Goal: Complete application form: Complete application form

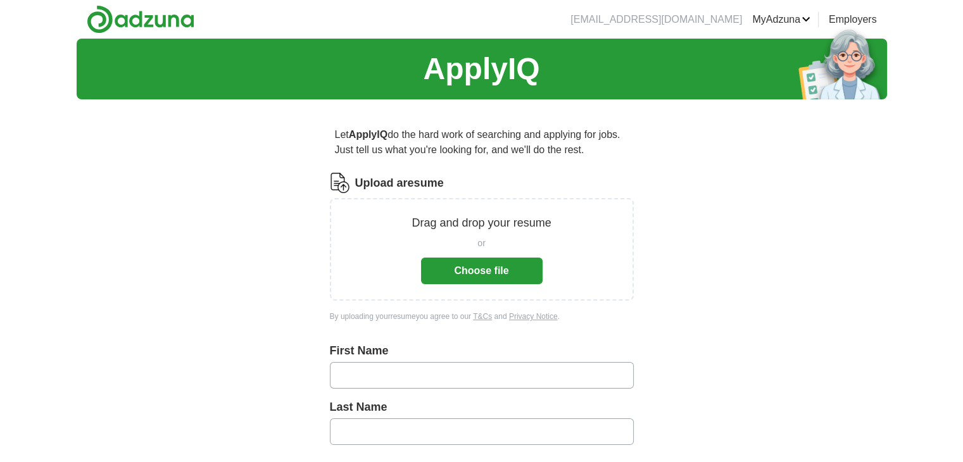
click at [504, 263] on button "Choose file" at bounding box center [482, 271] width 122 height 27
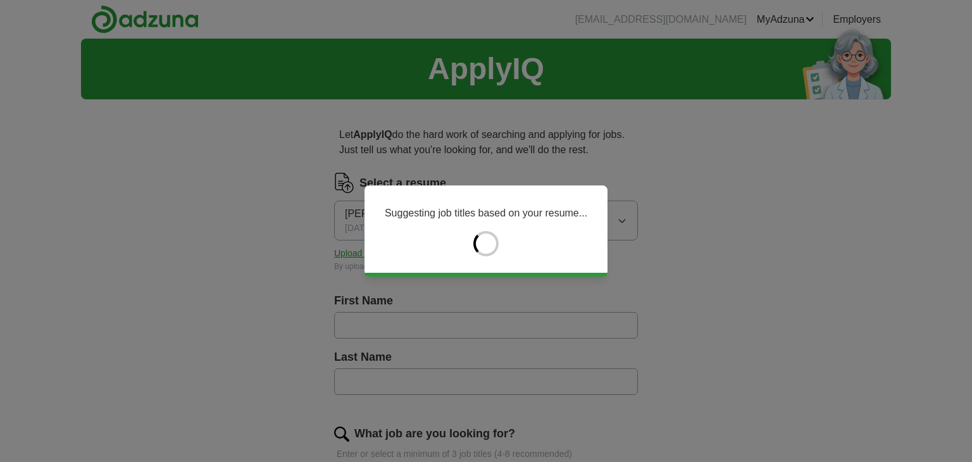
type input "******"
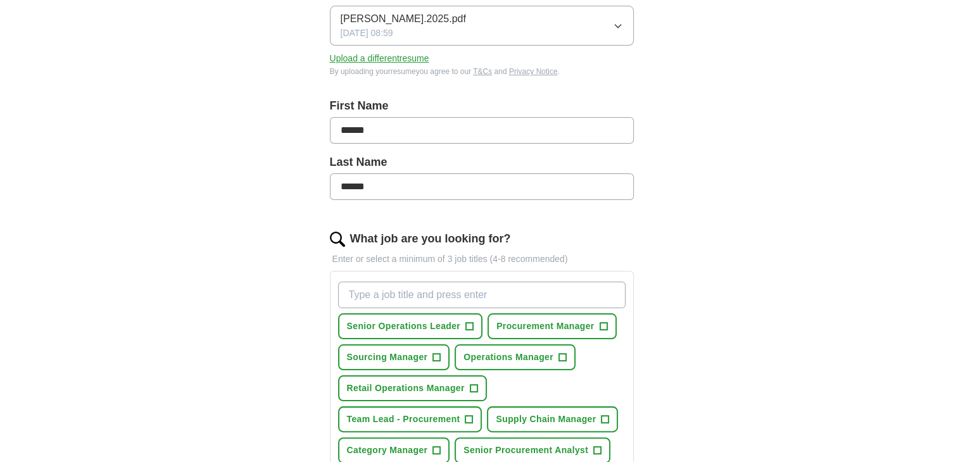
scroll to position [271, 0]
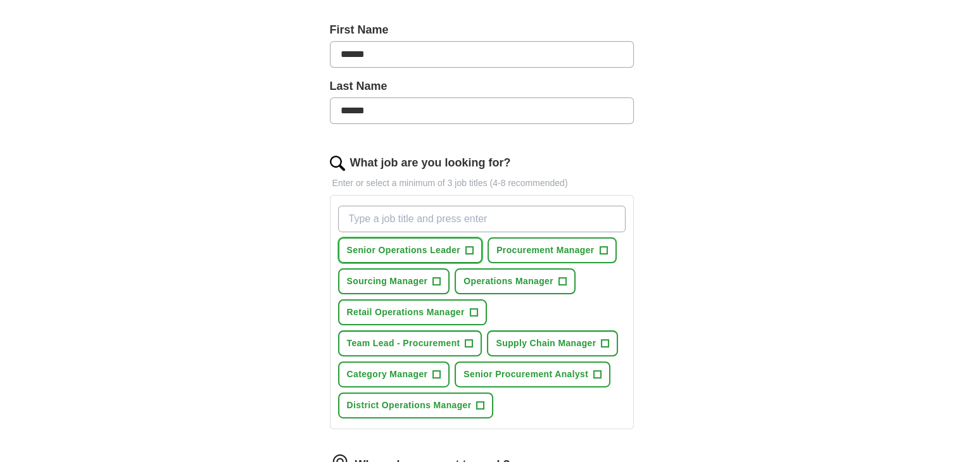
click at [473, 246] on span "+" at bounding box center [469, 250] width 8 height 8
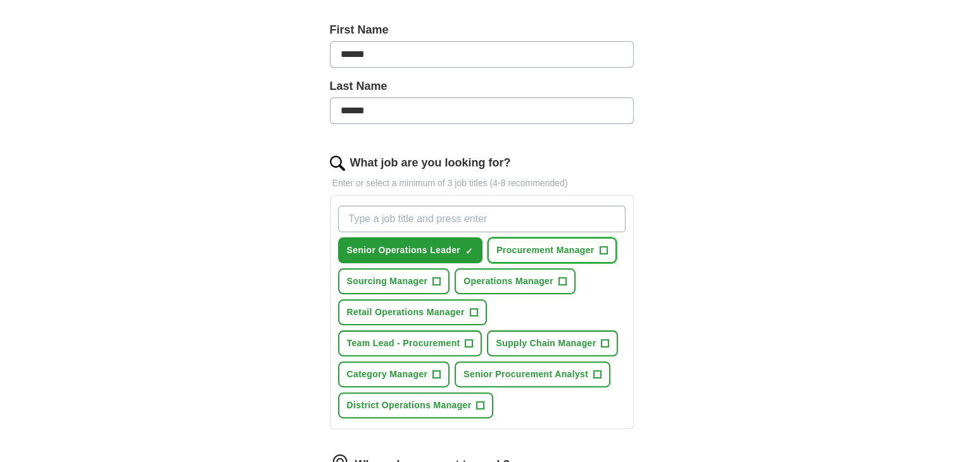
click at [541, 249] on span "Procurement Manager" at bounding box center [544, 250] width 97 height 13
click at [417, 399] on span "District Operations Manager" at bounding box center [409, 405] width 125 height 13
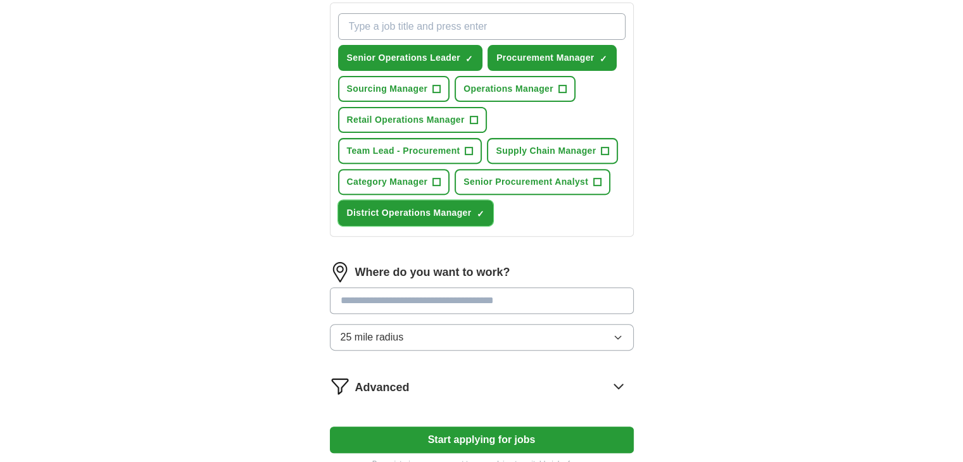
scroll to position [544, 0]
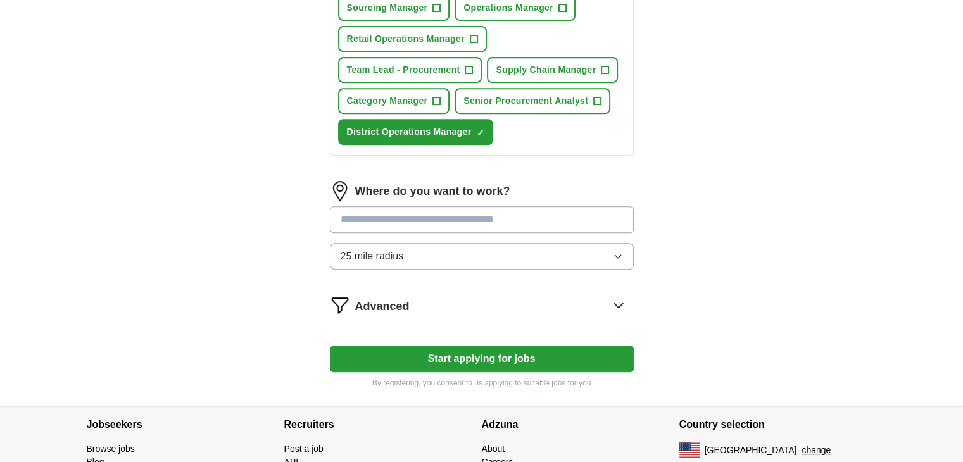
click at [420, 211] on input "text" at bounding box center [482, 219] width 304 height 27
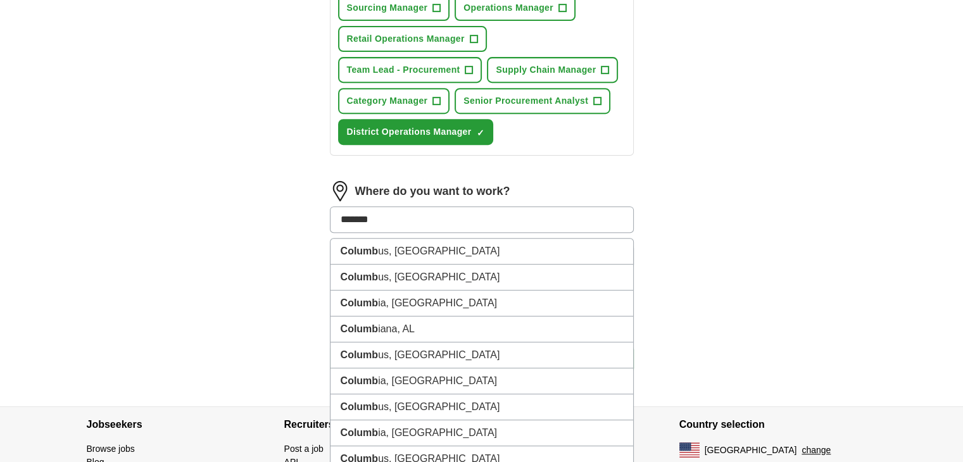
type input "********"
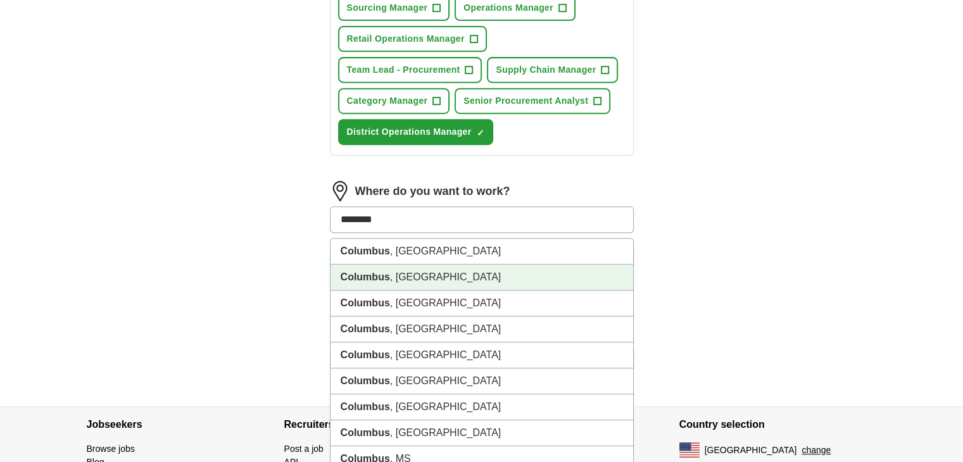
click at [380, 271] on strong "Columbus" at bounding box center [364, 276] width 49 height 11
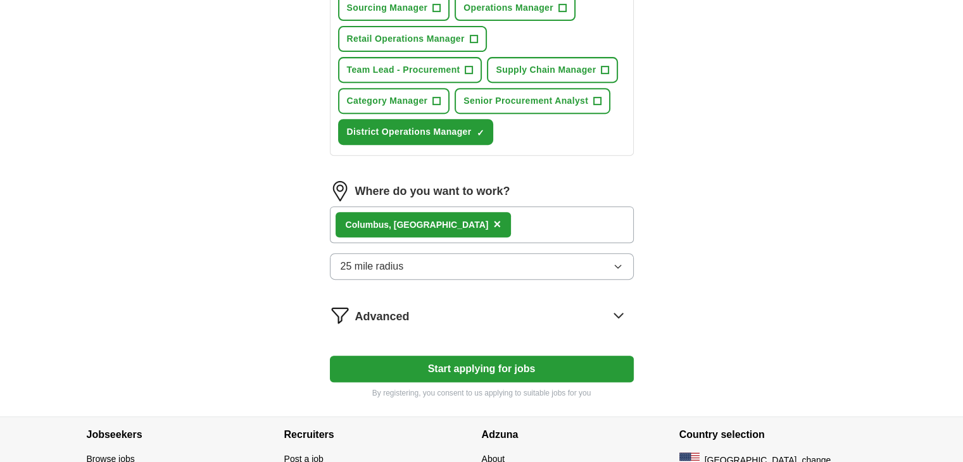
click at [463, 226] on div "[GEOGRAPHIC_DATA] , [GEOGRAPHIC_DATA] ×" at bounding box center [482, 224] width 304 height 37
click at [470, 215] on div "[GEOGRAPHIC_DATA] , [GEOGRAPHIC_DATA] ×" at bounding box center [482, 224] width 304 height 37
click at [449, 222] on div "[GEOGRAPHIC_DATA] , [GEOGRAPHIC_DATA] ×" at bounding box center [482, 224] width 304 height 37
click at [442, 373] on button "Start applying for jobs" at bounding box center [482, 369] width 304 height 27
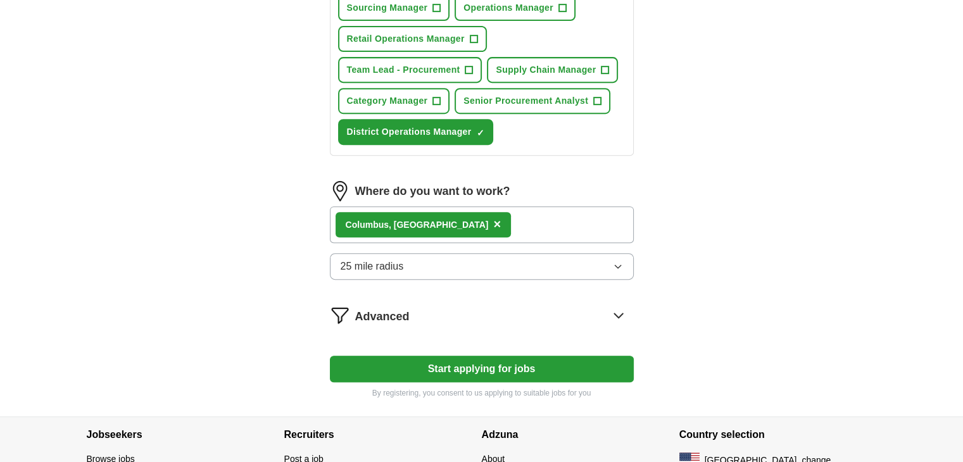
select select "**"
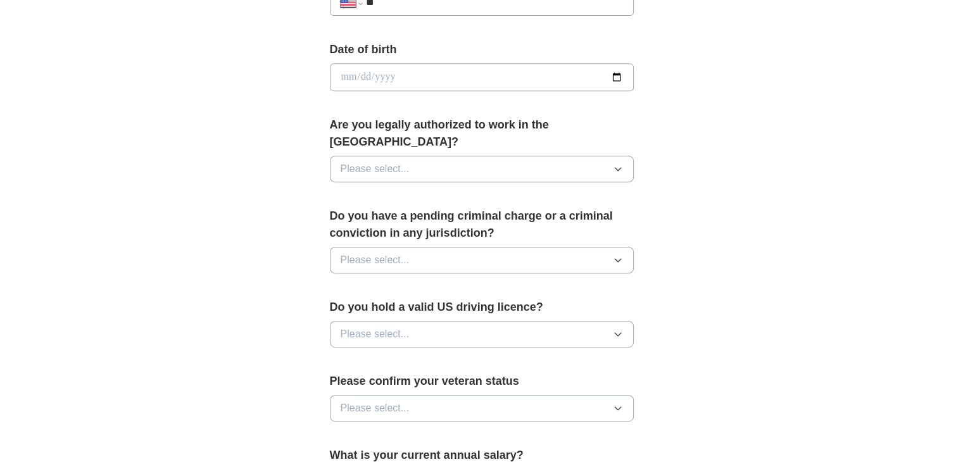
scroll to position [546, 0]
click at [488, 155] on button "Please select..." at bounding box center [482, 168] width 304 height 27
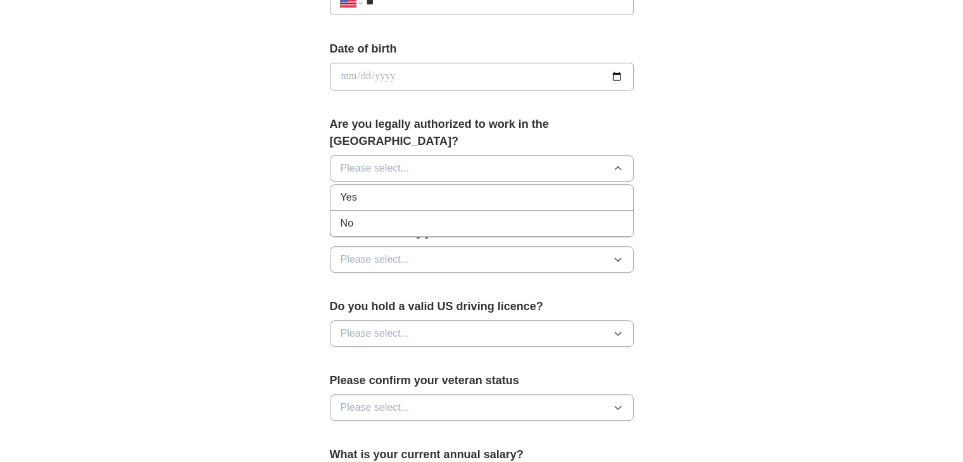
click at [400, 185] on li "Yes" at bounding box center [481, 198] width 302 height 26
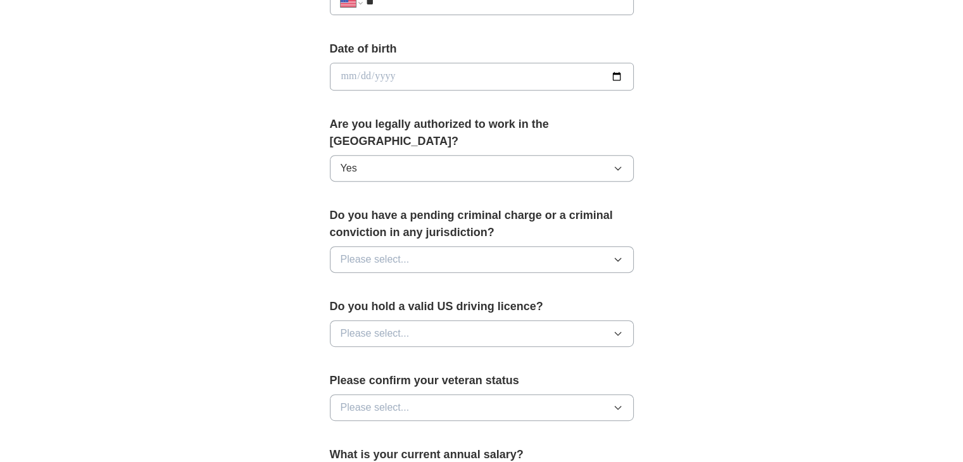
click at [425, 246] on button "Please select..." at bounding box center [482, 259] width 304 height 27
click at [377, 302] on li "No" at bounding box center [481, 315] width 302 height 26
click at [387, 326] on span "Please select..." at bounding box center [374, 333] width 69 height 15
click at [368, 355] on div "Yes" at bounding box center [481, 362] width 282 height 15
click at [395, 400] on span "Please select..." at bounding box center [374, 407] width 69 height 15
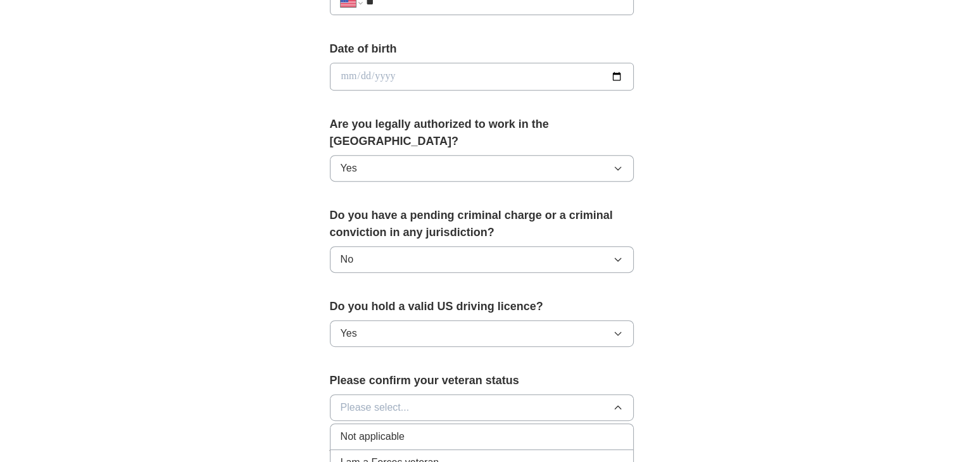
click at [397, 429] on span "Not applicable" at bounding box center [372, 436] width 64 height 15
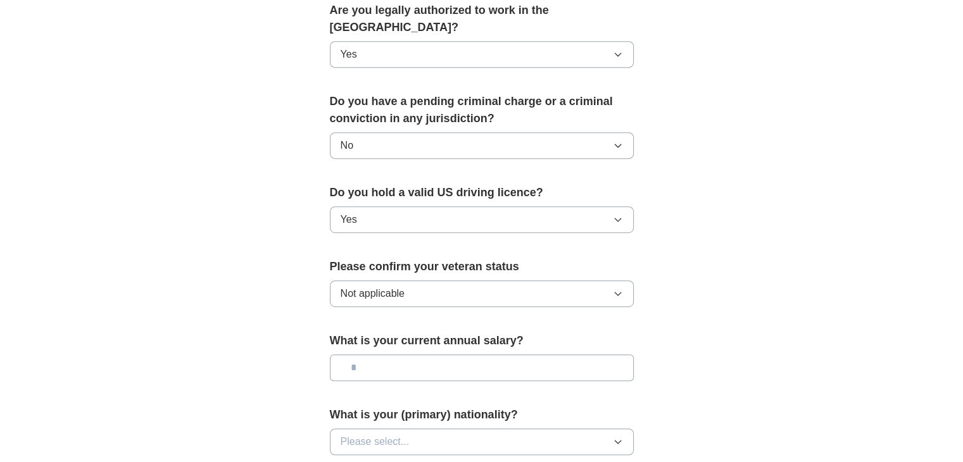
scroll to position [769, 0]
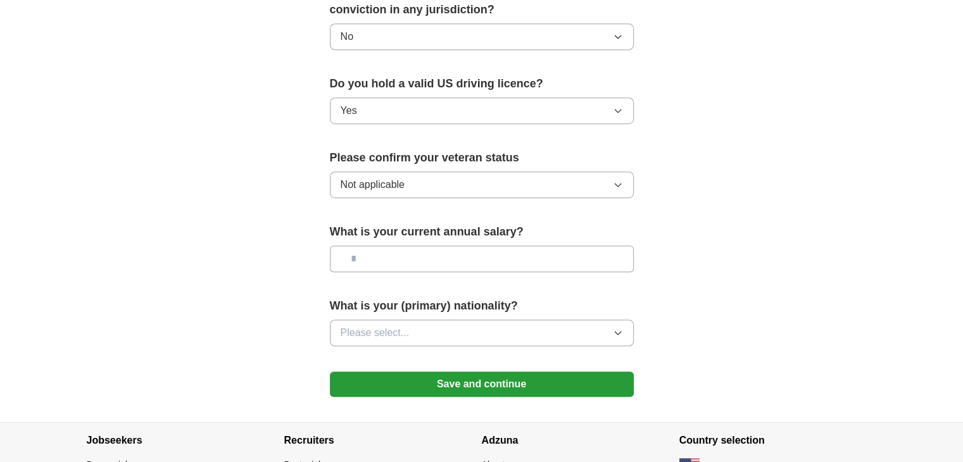
click at [496, 371] on button "Save and continue" at bounding box center [482, 383] width 304 height 25
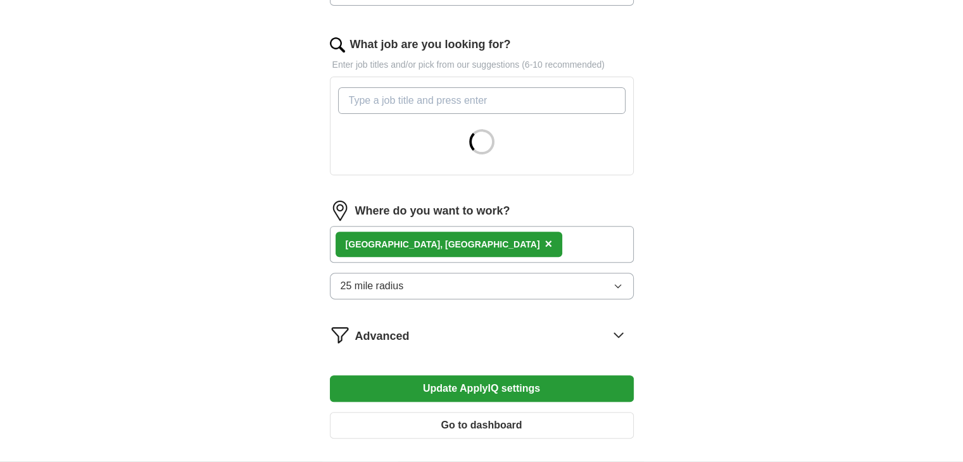
scroll to position [399, 0]
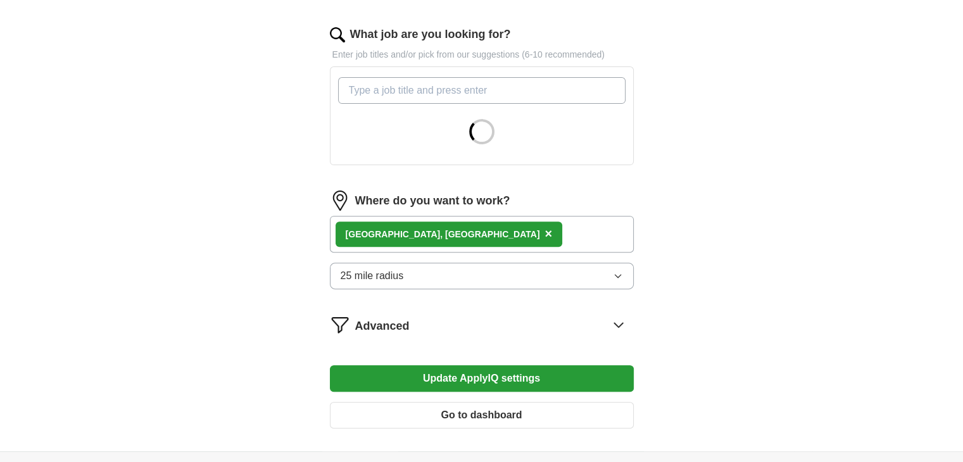
click at [513, 235] on div "Columbus, OH ×" at bounding box center [482, 234] width 304 height 37
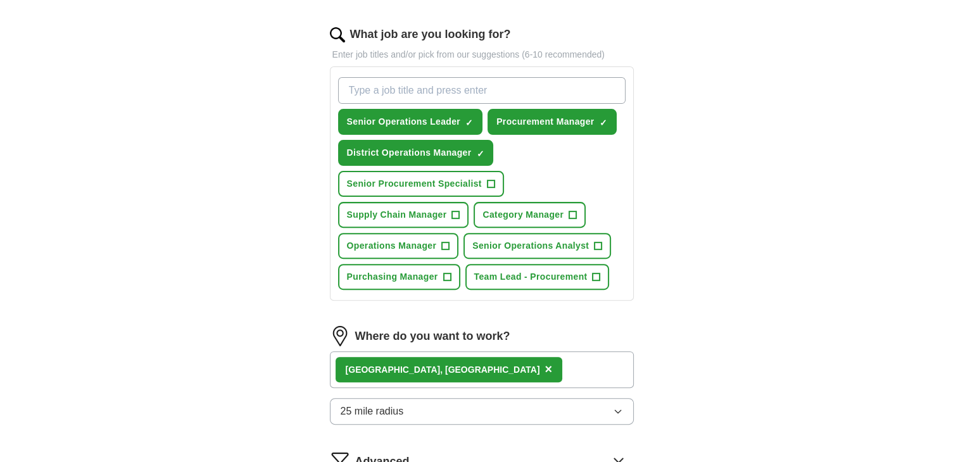
click at [406, 90] on input "What job are you looking for?" at bounding box center [481, 90] width 287 height 27
type input "director of operations"
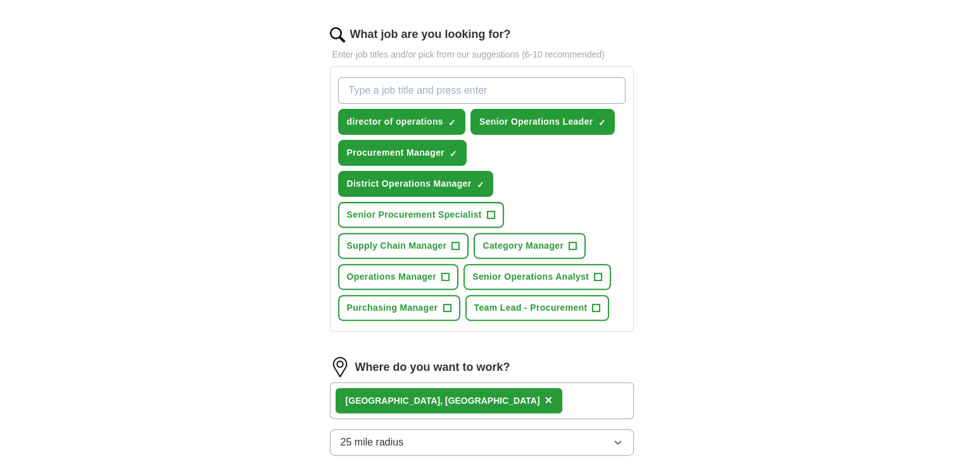
click at [451, 394] on div "Columbus, OH ×" at bounding box center [482, 400] width 304 height 37
click at [436, 400] on div "Columbus, OH ×" at bounding box center [482, 400] width 304 height 37
click at [444, 399] on div "Columbus, OH ×" at bounding box center [482, 400] width 304 height 37
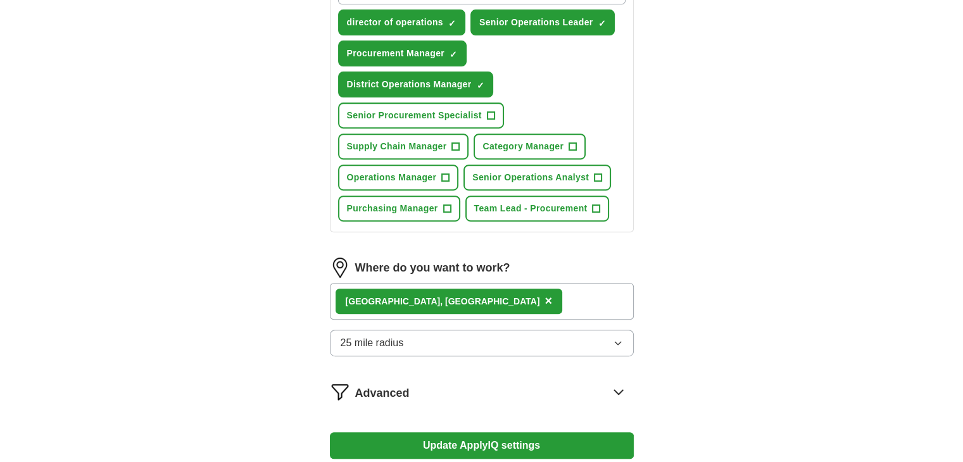
scroll to position [499, 0]
click at [571, 391] on div "Advanced" at bounding box center [494, 392] width 278 height 20
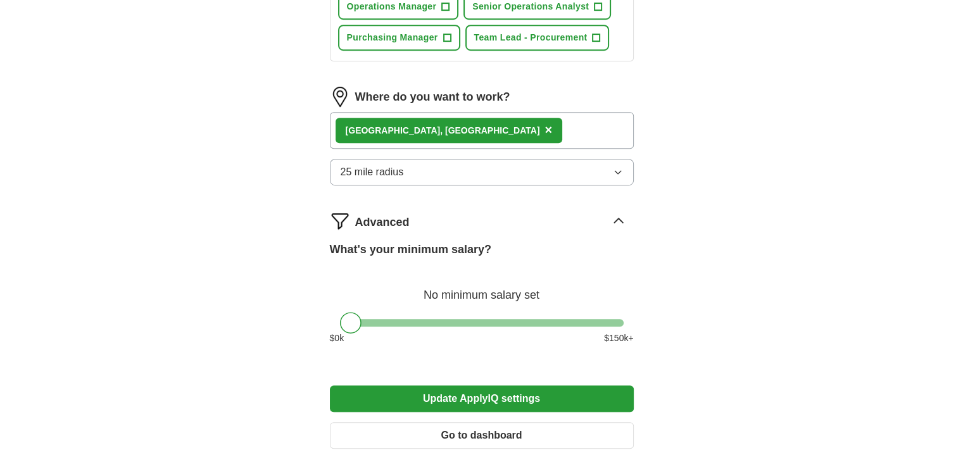
scroll to position [670, 0]
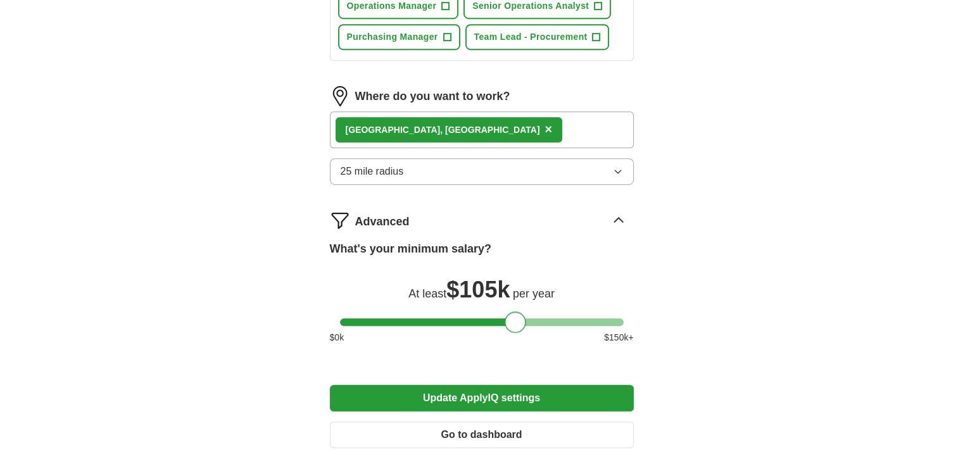
drag, startPoint x: 353, startPoint y: 315, endPoint x: 512, endPoint y: 355, distance: 163.8
click at [498, 321] on div at bounding box center [509, 322] width 22 height 22
drag, startPoint x: 506, startPoint y: 316, endPoint x: 201, endPoint y: 319, distance: 305.7
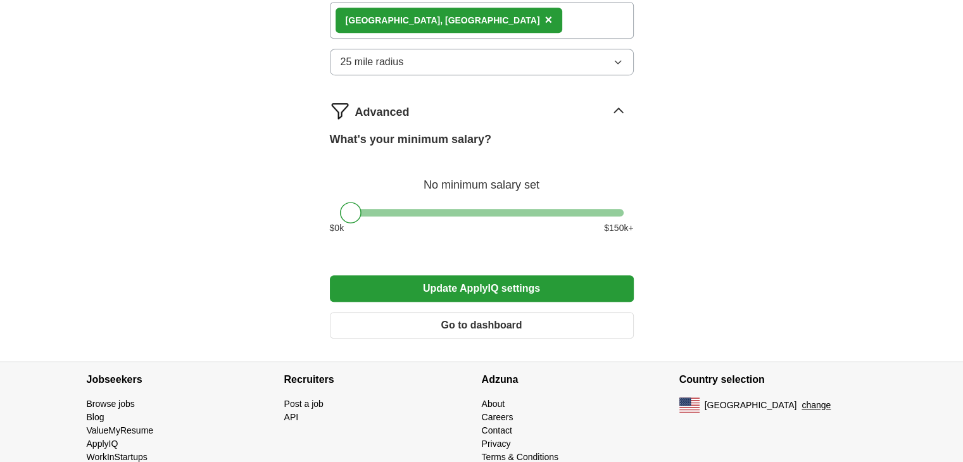
scroll to position [801, 0]
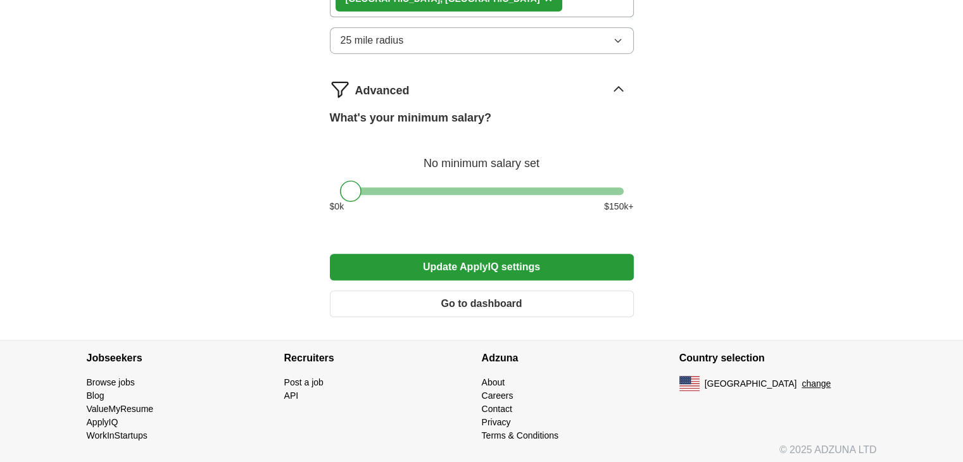
click at [477, 261] on button "Update ApplyIQ settings" at bounding box center [482, 267] width 304 height 27
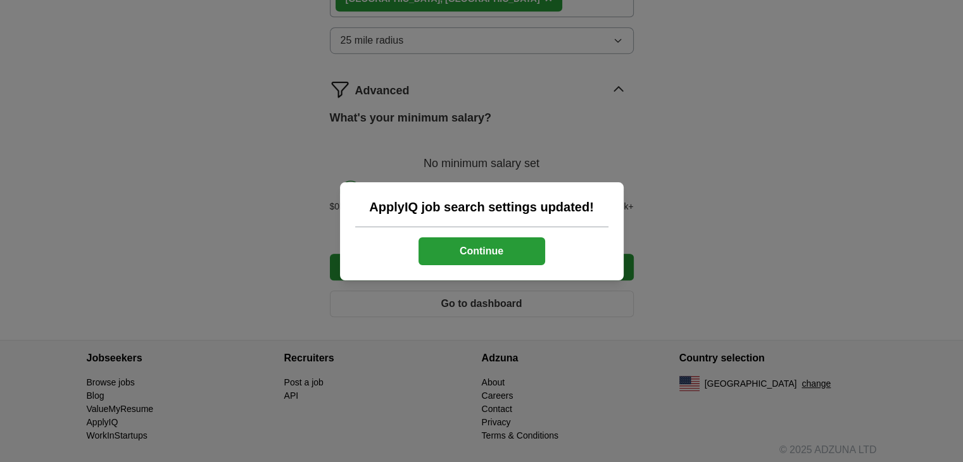
click at [478, 254] on button "Continue" at bounding box center [481, 251] width 127 height 28
